Goal: Task Accomplishment & Management: Complete application form

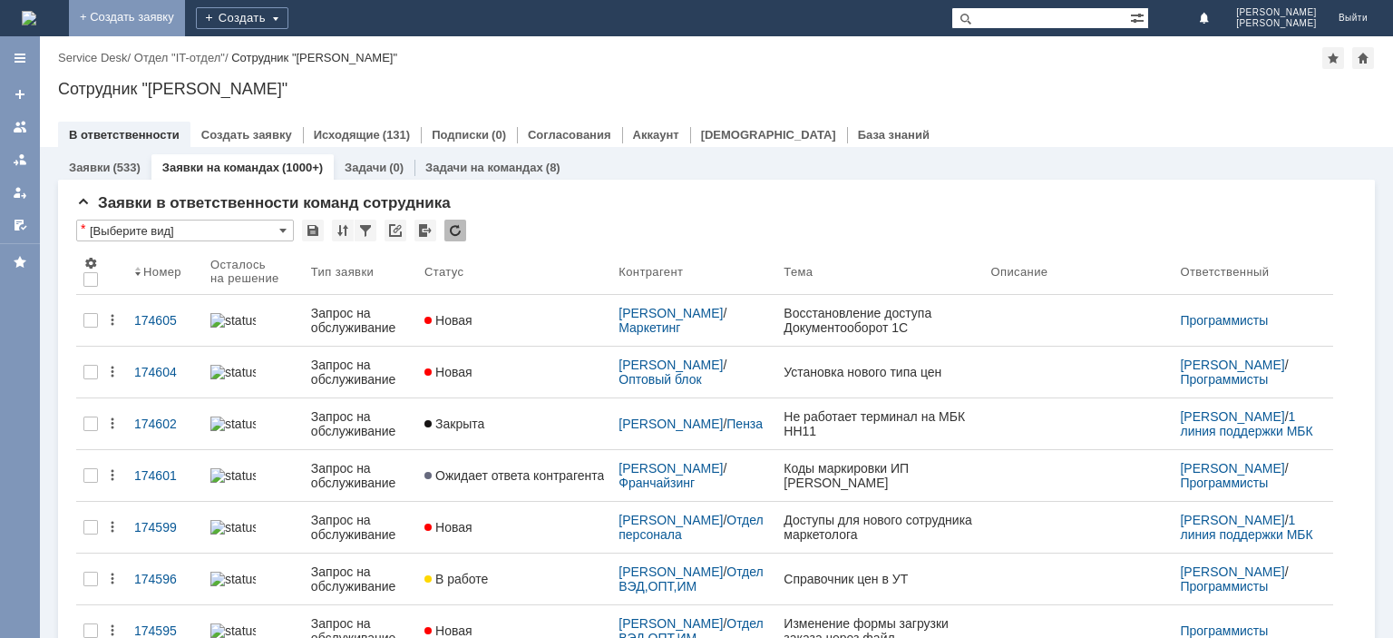
drag, startPoint x: 248, startPoint y: 20, endPoint x: 338, endPoint y: 87, distance: 112.9
click at [185, 19] on link "+ Создать заявку" at bounding box center [127, 18] width 116 height 36
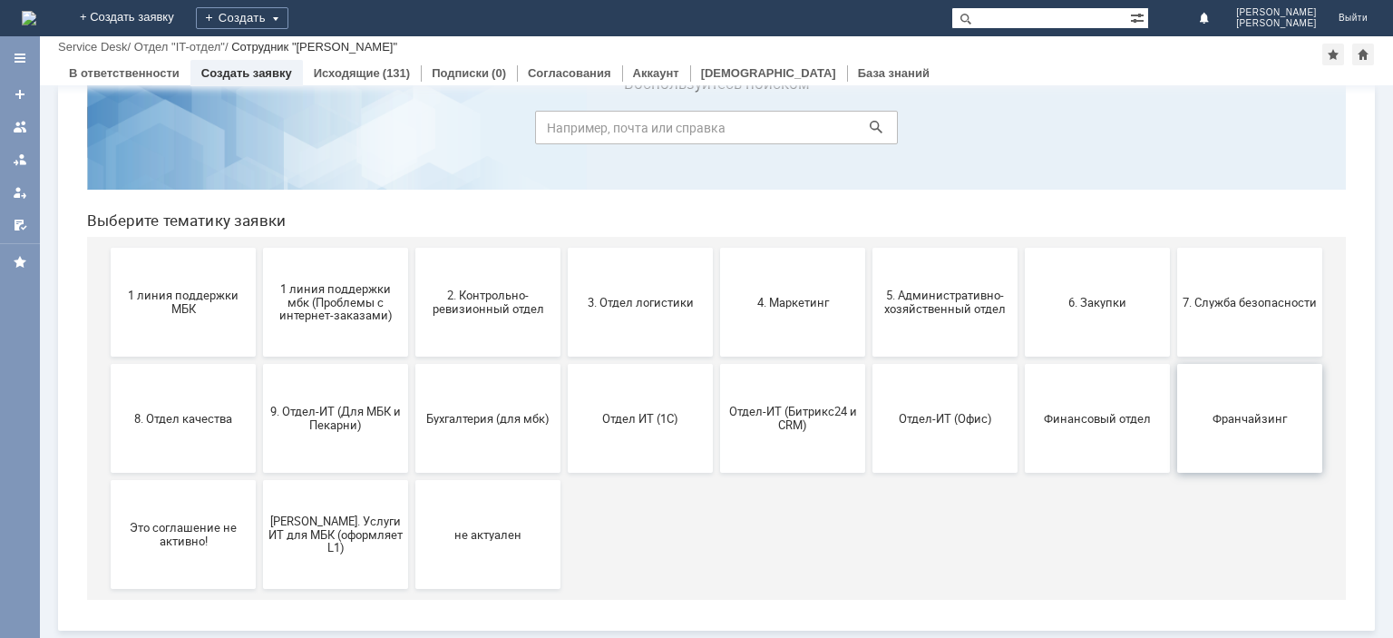
scroll to position [76, 0]
click at [1243, 419] on span "Франчайзинг" at bounding box center [1250, 419] width 134 height 14
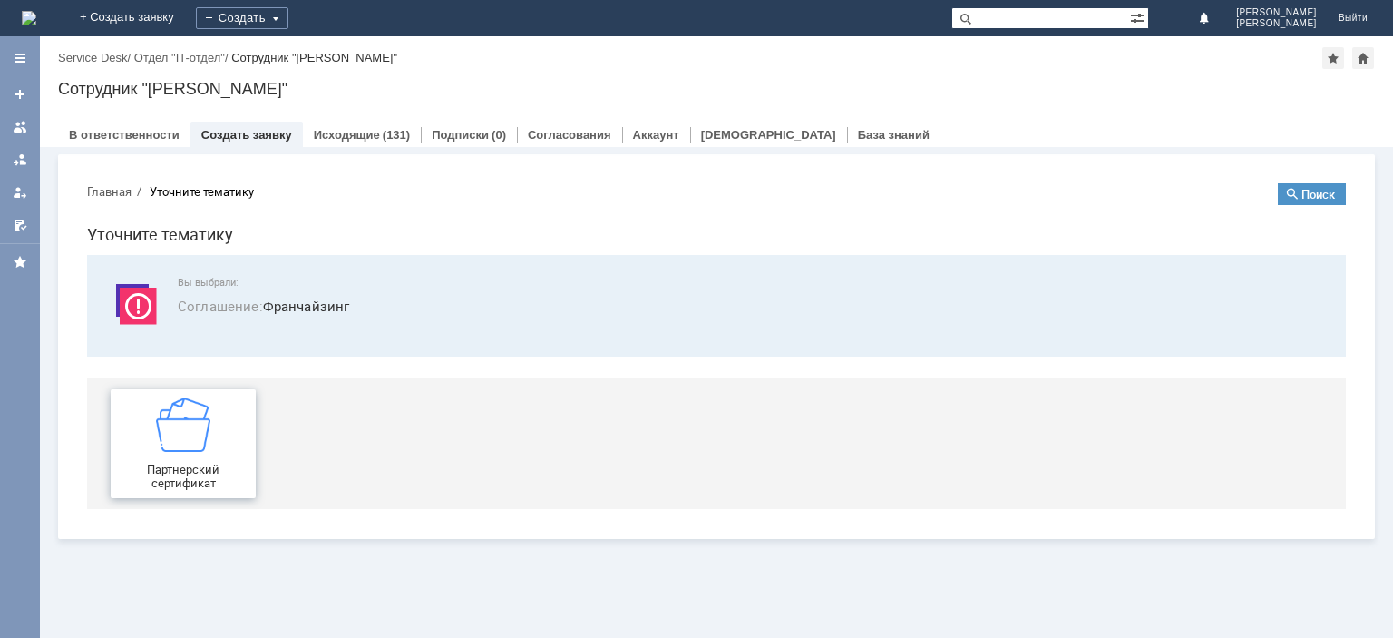
click at [187, 448] on img at bounding box center [183, 424] width 54 height 54
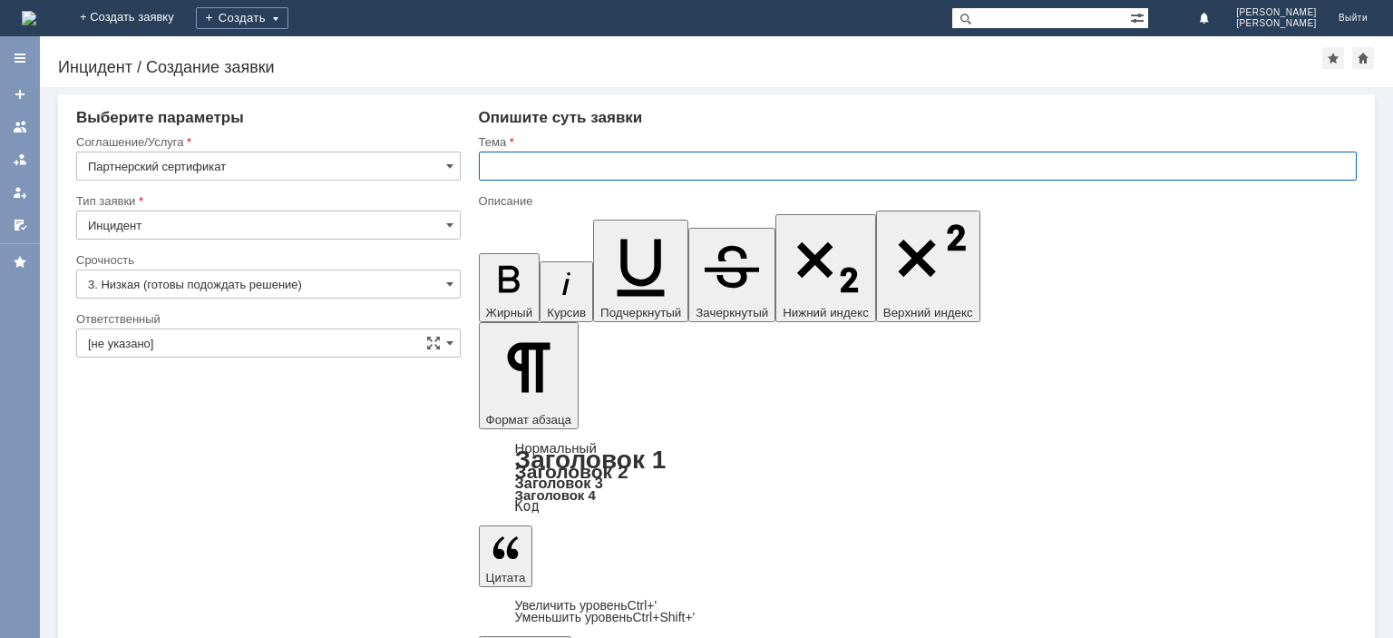
click at [553, 155] on input "text" at bounding box center [918, 165] width 878 height 29
type input "Погашение сертификата"
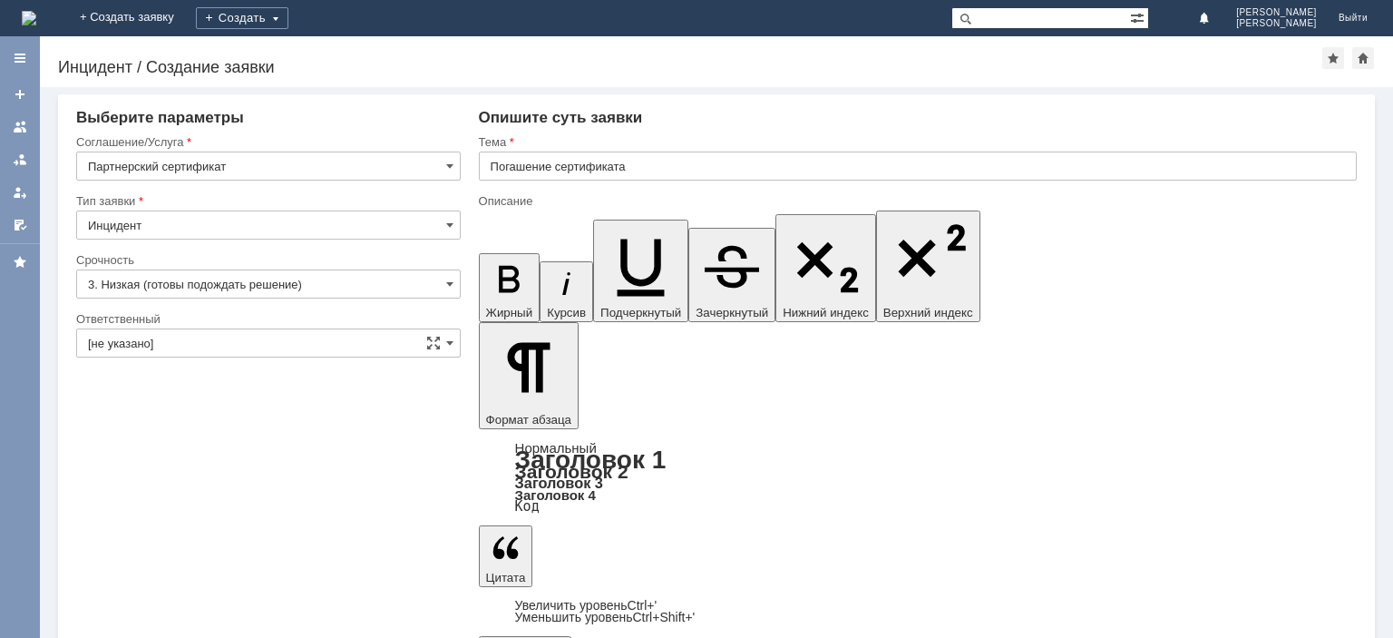
scroll to position [210, 9]
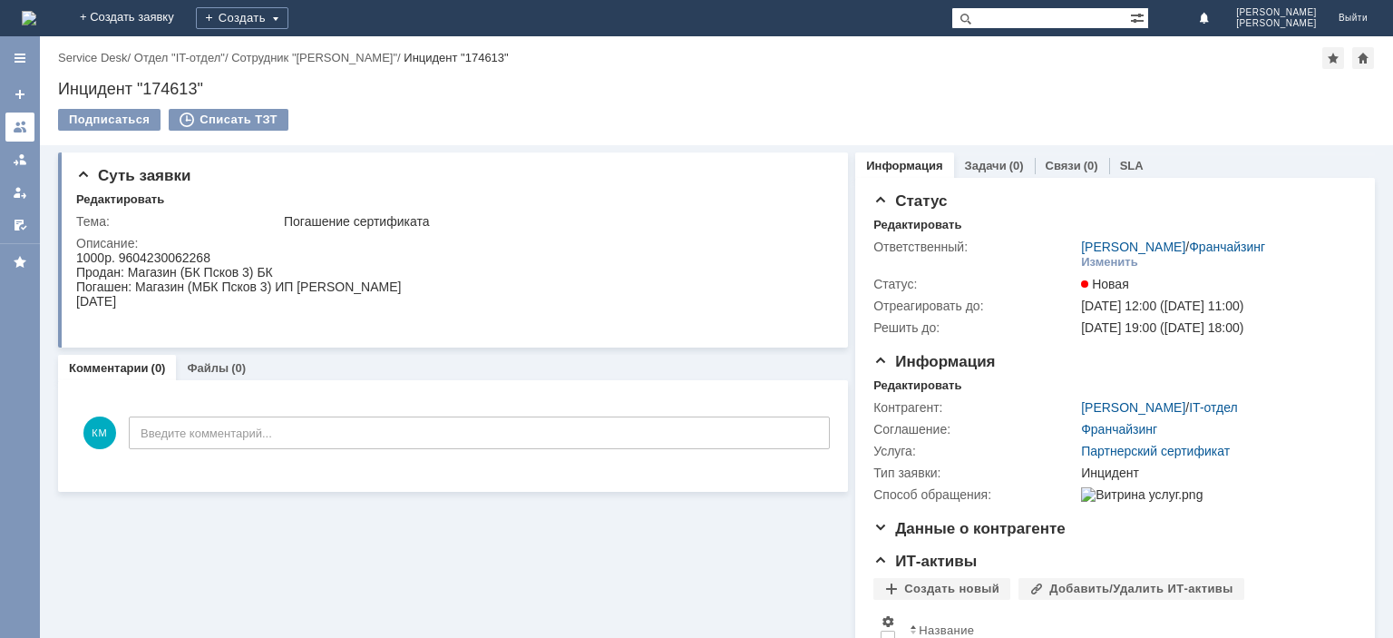
click at [21, 127] on div at bounding box center [20, 127] width 15 height 15
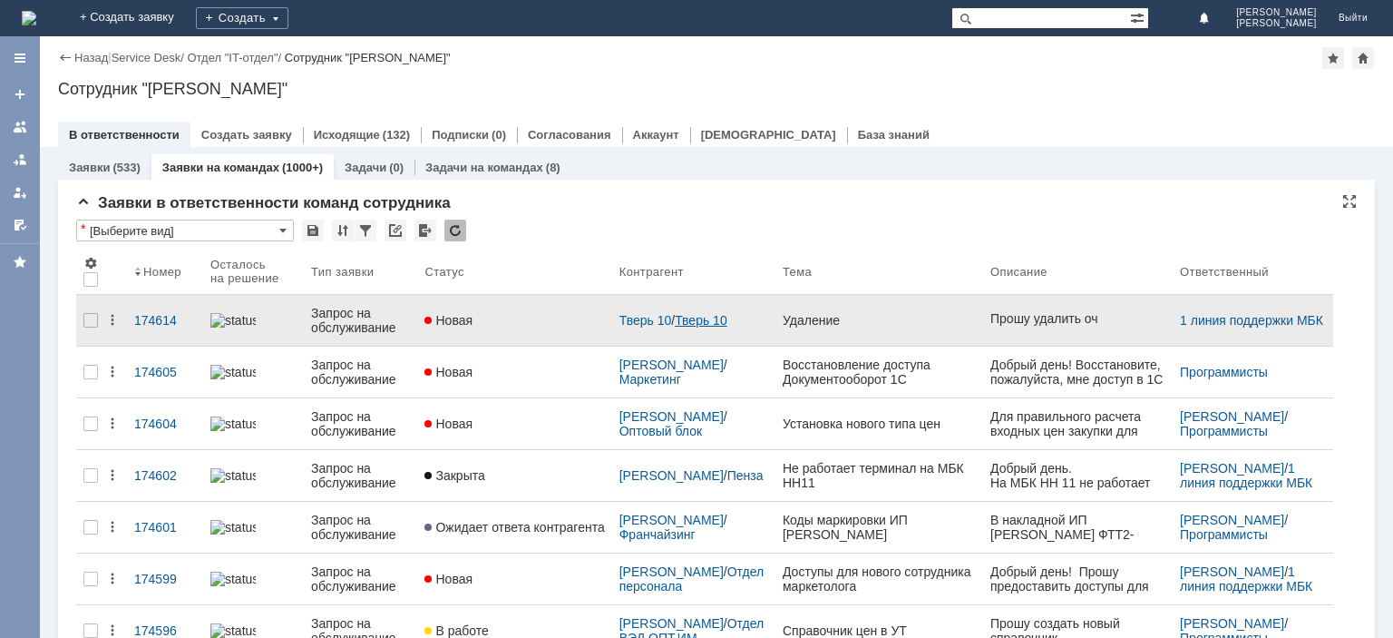
click at [700, 314] on link "Тверь 10" at bounding box center [701, 320] width 53 height 15
click at [345, 311] on div "Запрос на обслуживание" at bounding box center [360, 320] width 99 height 29
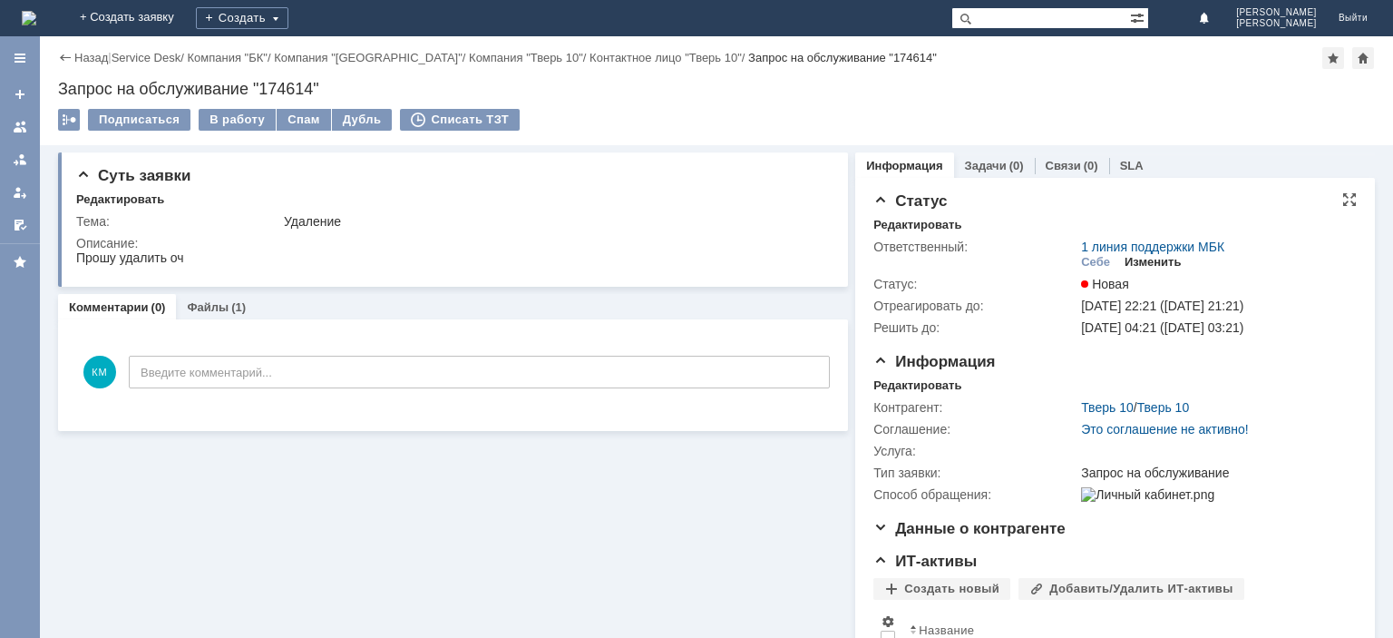
click at [1158, 262] on div "Изменить" at bounding box center [1153, 262] width 57 height 15
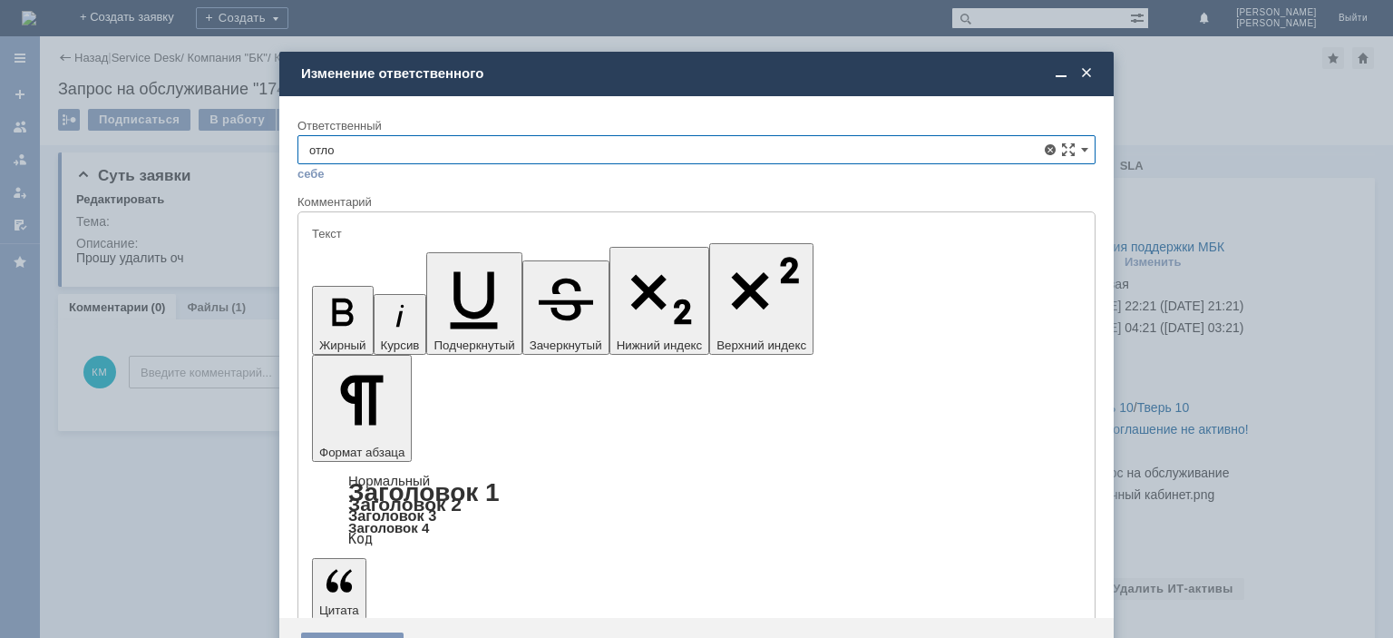
click at [380, 253] on span "Отложенные чеки" at bounding box center [696, 252] width 775 height 15
type input "Отложенные чеки"
click at [337, 632] on div "Сохранить" at bounding box center [352, 646] width 103 height 29
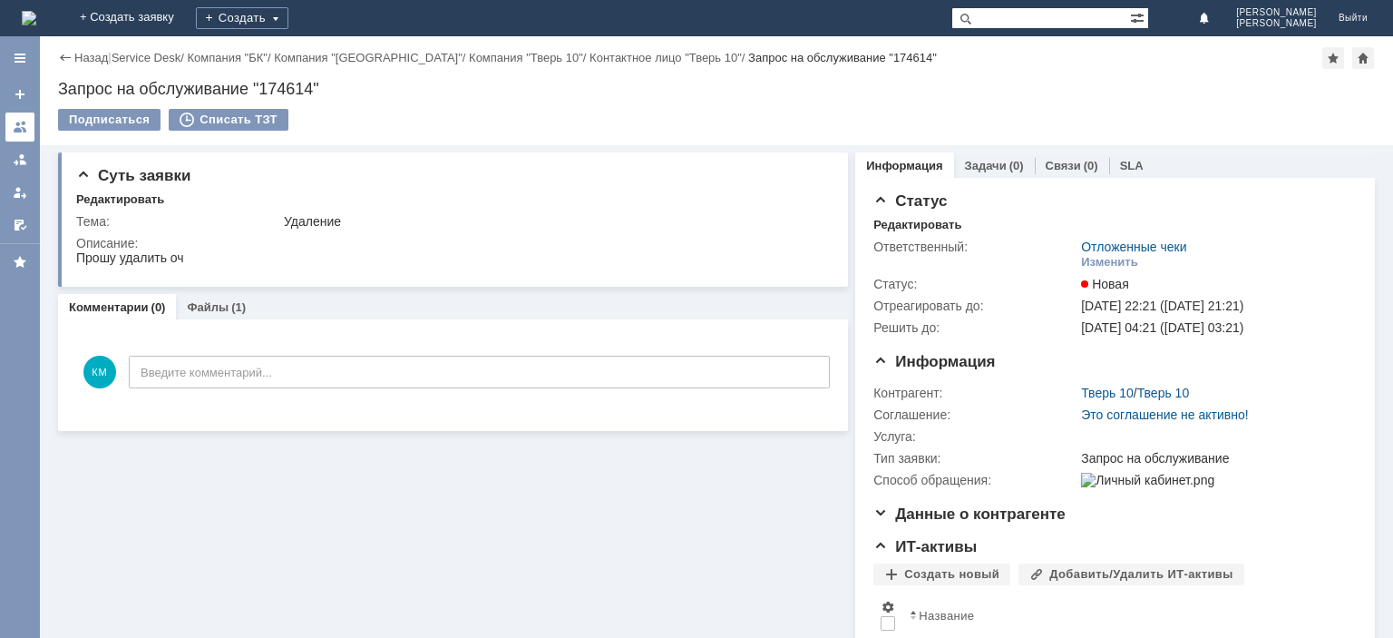
click at [18, 132] on div at bounding box center [20, 127] width 15 height 15
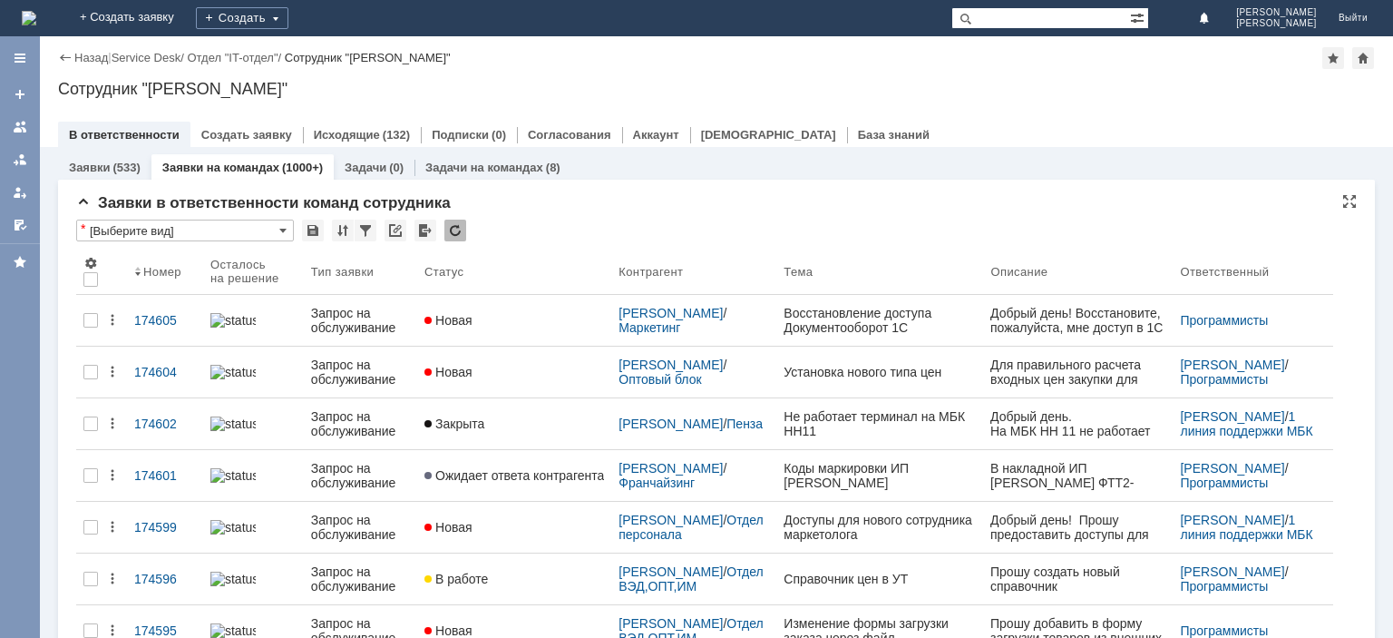
click at [468, 232] on div "* [Выберите вид]" at bounding box center [716, 232] width 1281 height 24
click at [462, 234] on div at bounding box center [456, 231] width 22 height 22
click at [455, 226] on div at bounding box center [456, 231] width 22 height 22
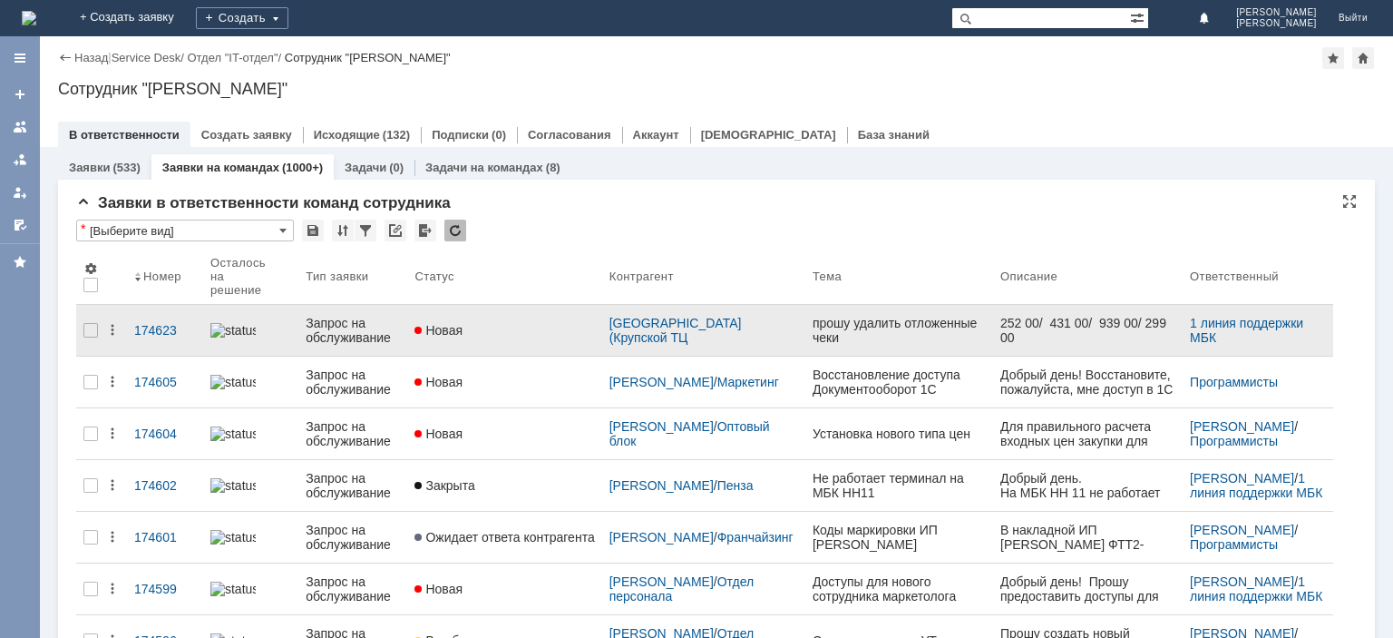
click at [361, 318] on div "Запрос на обслуживание" at bounding box center [353, 330] width 94 height 29
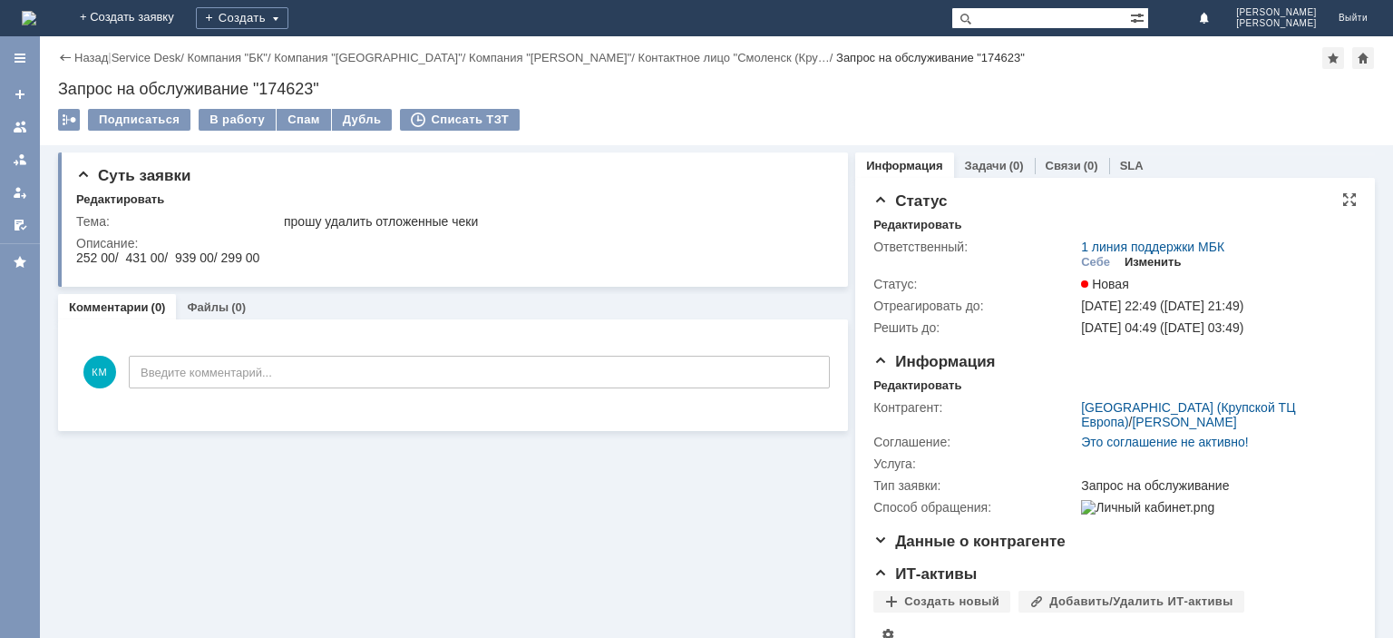
click at [1160, 259] on div "Изменить" at bounding box center [1153, 262] width 57 height 15
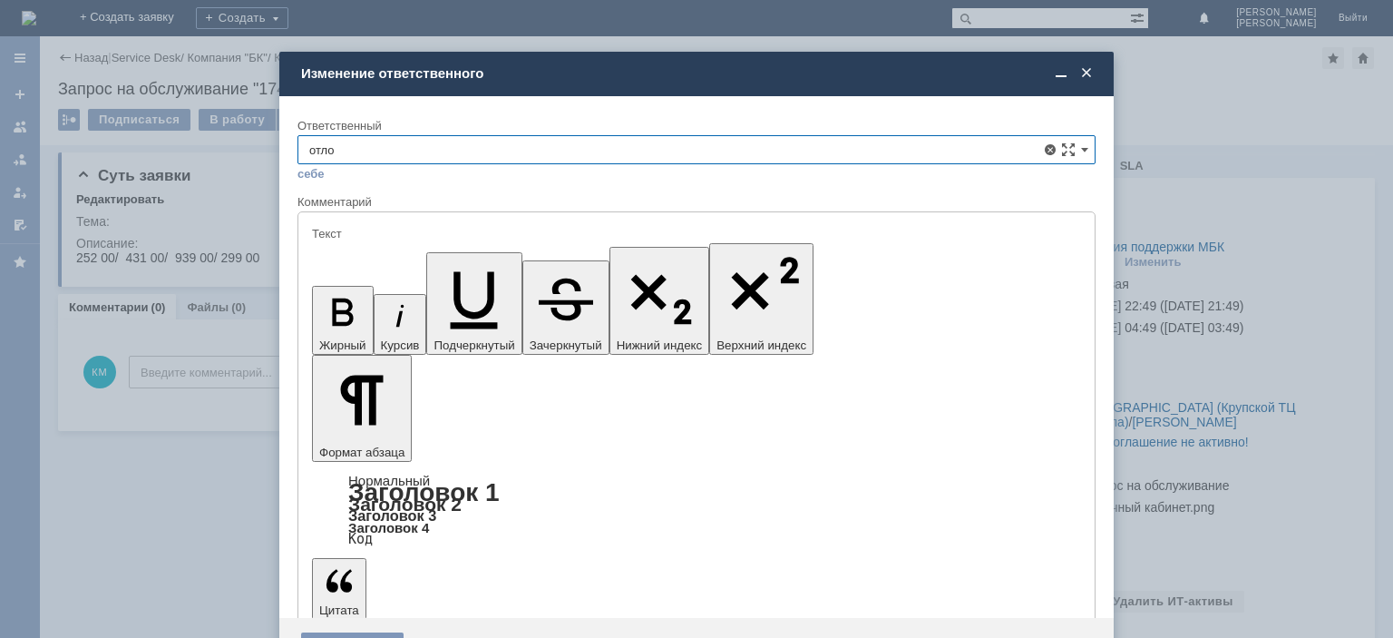
click at [453, 259] on div "Отложенные чеки" at bounding box center [696, 252] width 797 height 29
type input "Отложенные чеки"
click at [353, 632] on div "Сохранить" at bounding box center [352, 646] width 103 height 29
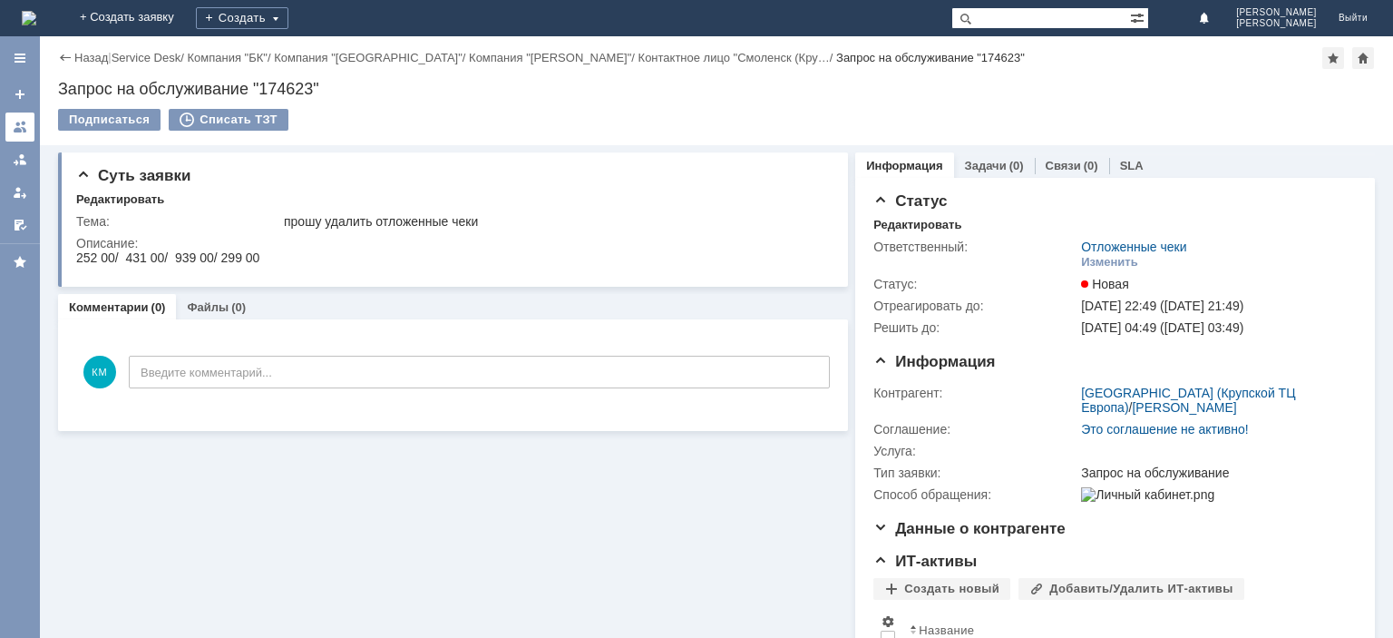
click at [16, 133] on div at bounding box center [20, 127] width 15 height 15
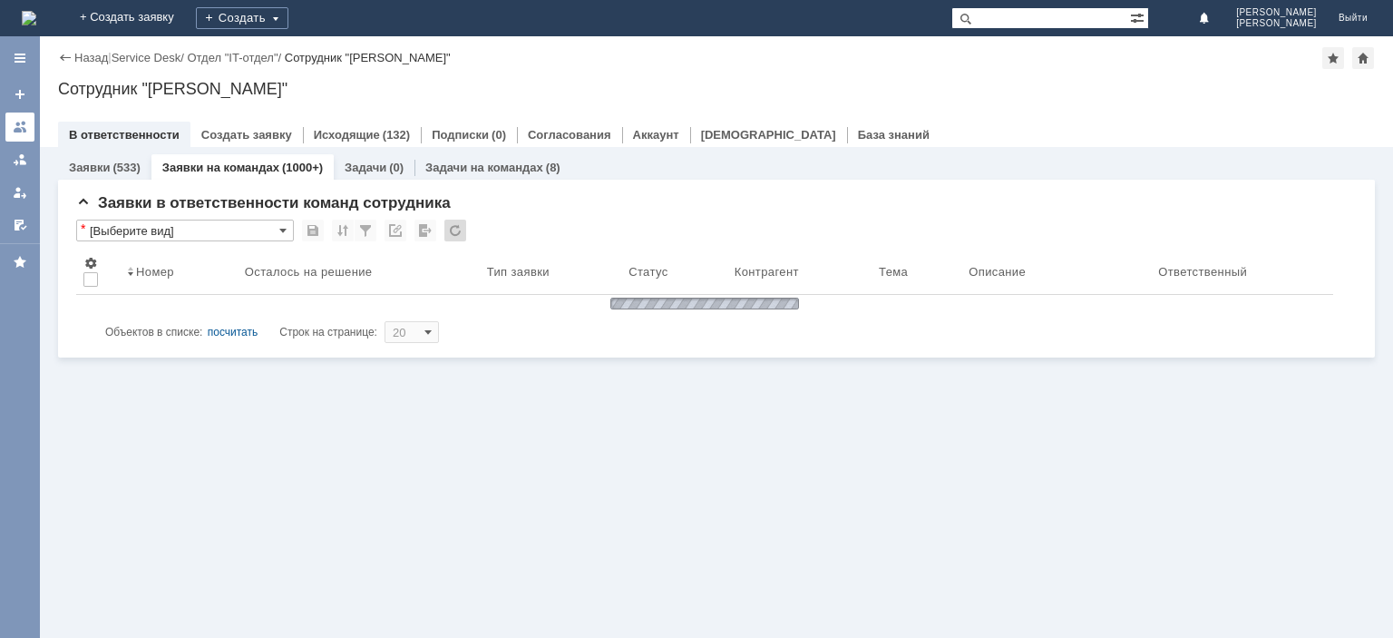
click at [27, 123] on div at bounding box center [20, 127] width 15 height 15
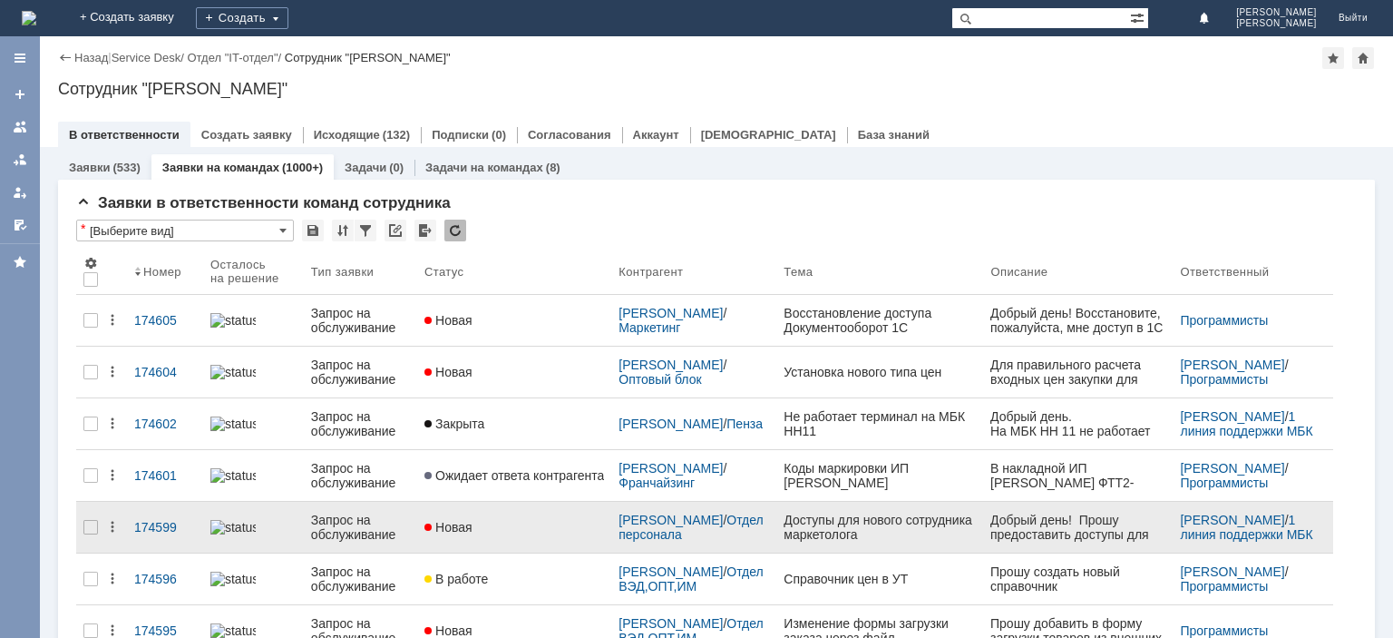
click at [368, 521] on div "Запрос на обслуживание" at bounding box center [360, 527] width 99 height 29
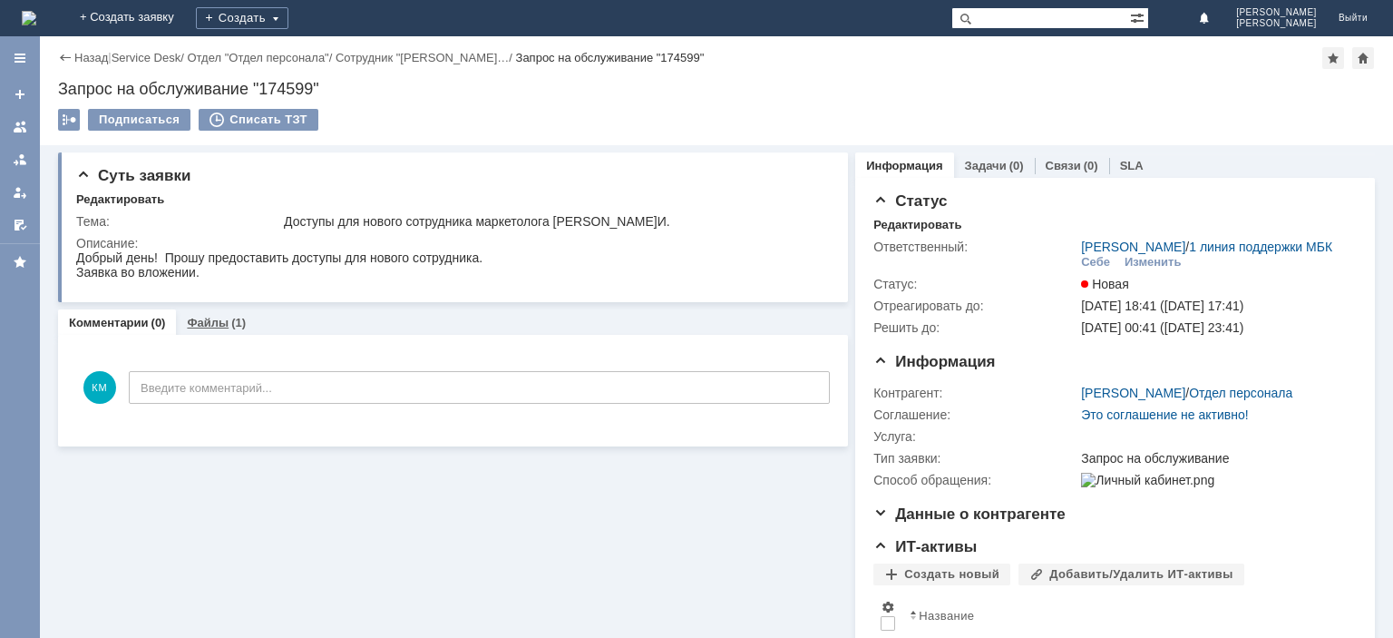
click at [216, 327] on link "Файлы" at bounding box center [208, 323] width 42 height 14
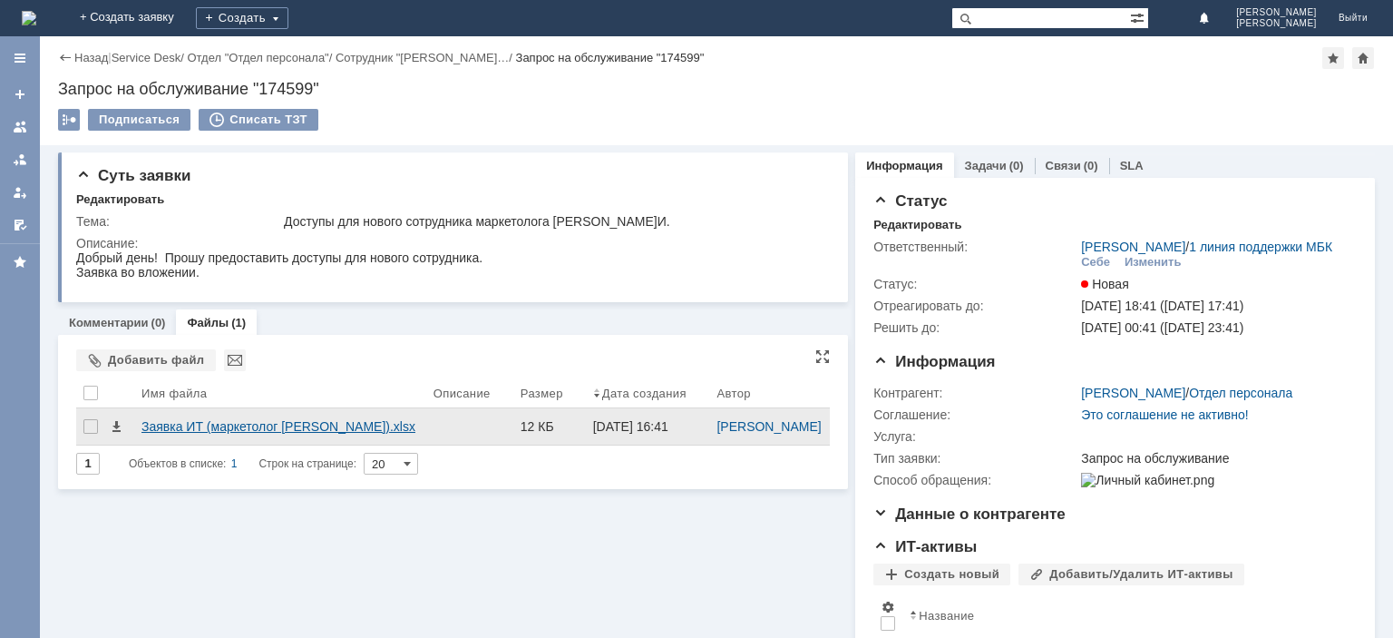
click at [269, 425] on div "Заявка ИТ (маркетолог [PERSON_NAME]).xlsx" at bounding box center [281, 426] width 278 height 15
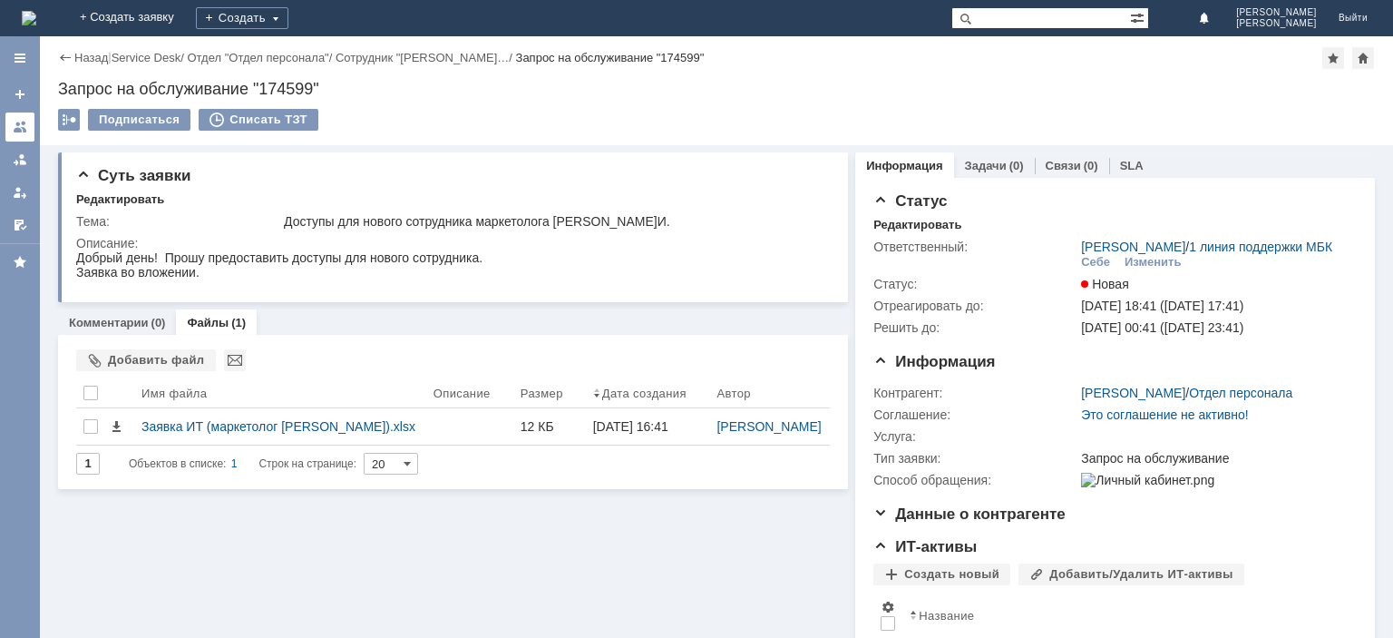
click at [14, 122] on div at bounding box center [20, 127] width 15 height 15
